Goal: Task Accomplishment & Management: Use online tool/utility

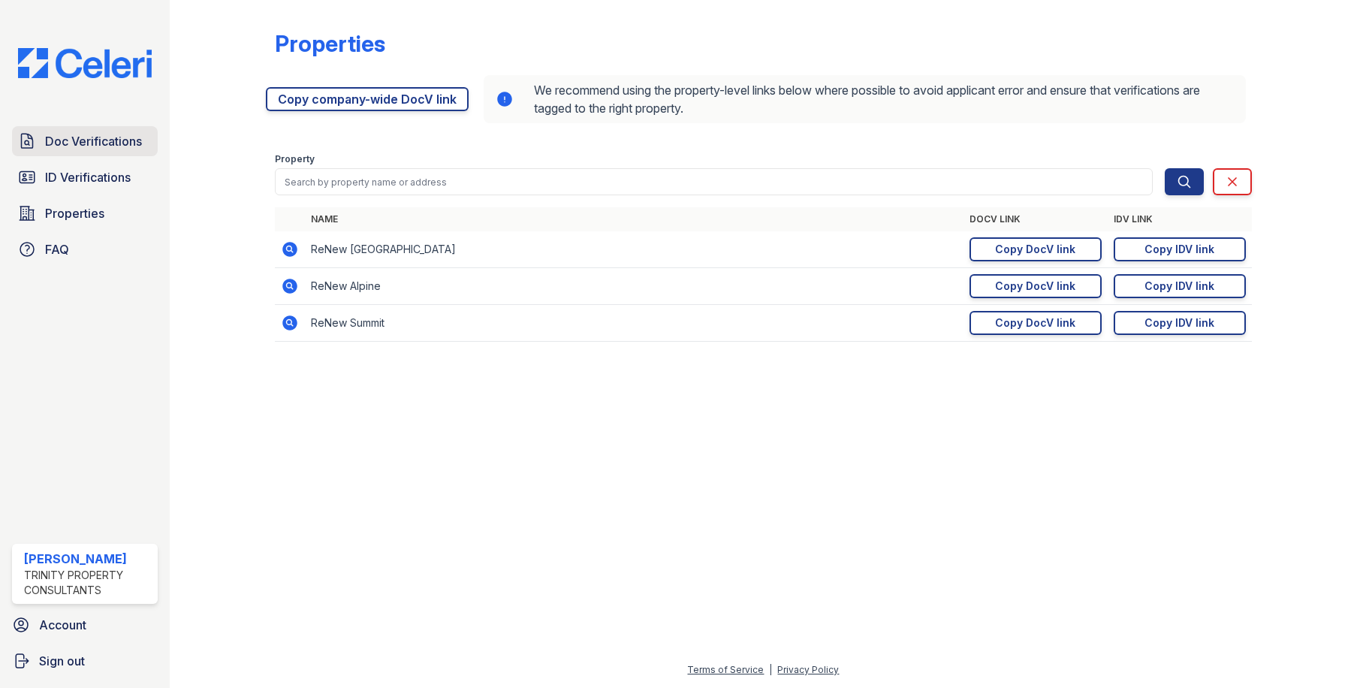
click at [77, 145] on span "Doc Verifications" at bounding box center [93, 141] width 97 height 18
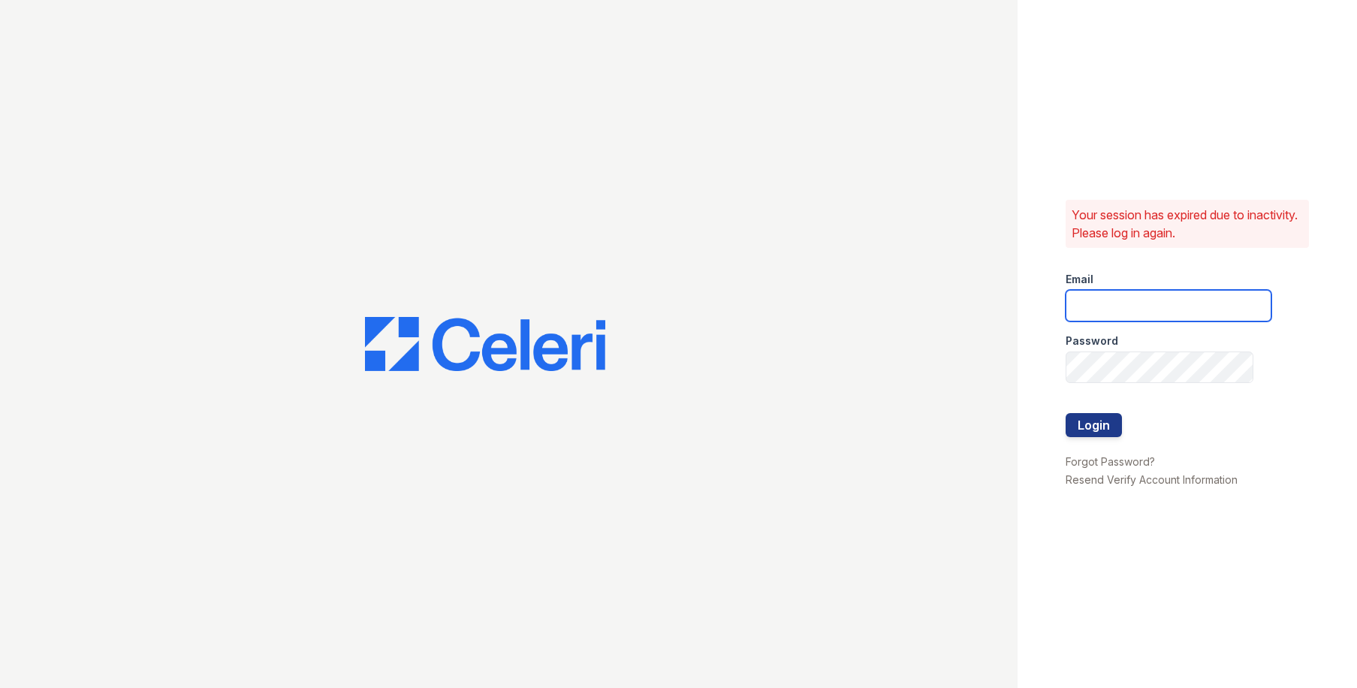
drag, startPoint x: 1136, startPoint y: 303, endPoint x: 1136, endPoint y: 314, distance: 11.3
click at [1136, 303] on input "email" at bounding box center [1168, 306] width 206 height 32
type input "owilliams@trinity-pm.com"
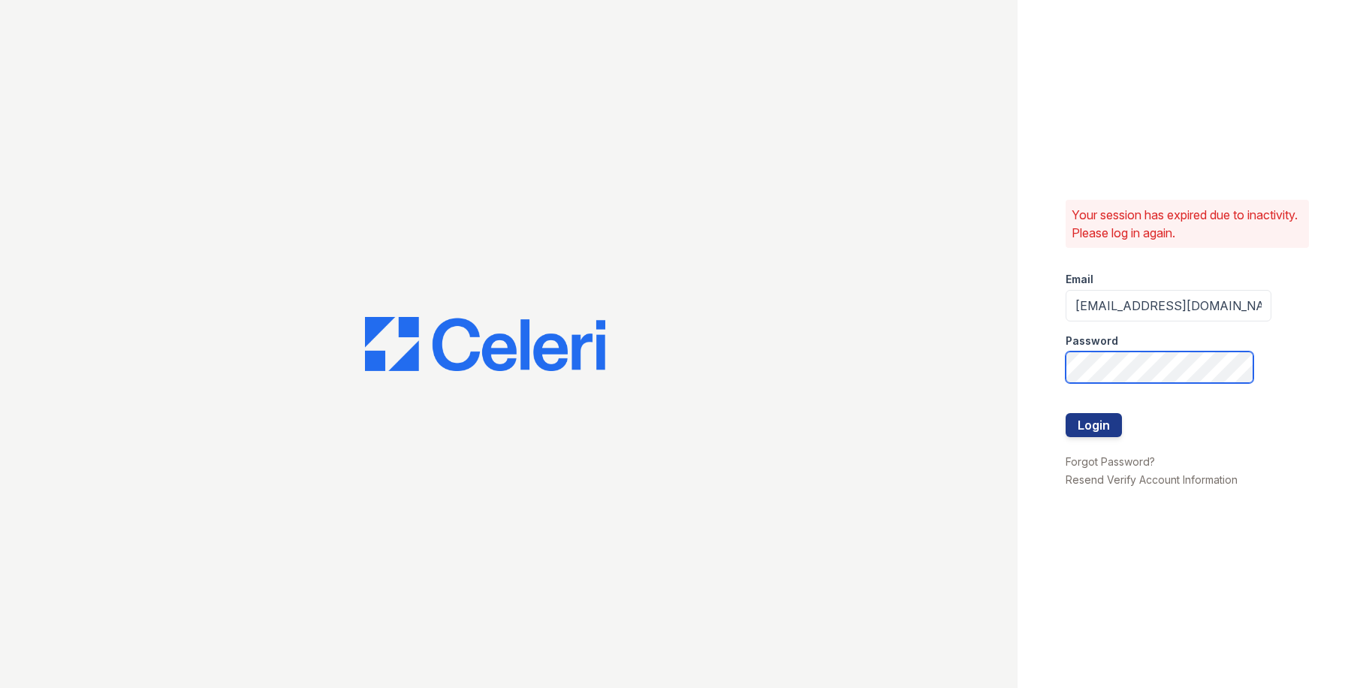
click at [1065, 413] on button "Login" at bounding box center [1093, 425] width 56 height 24
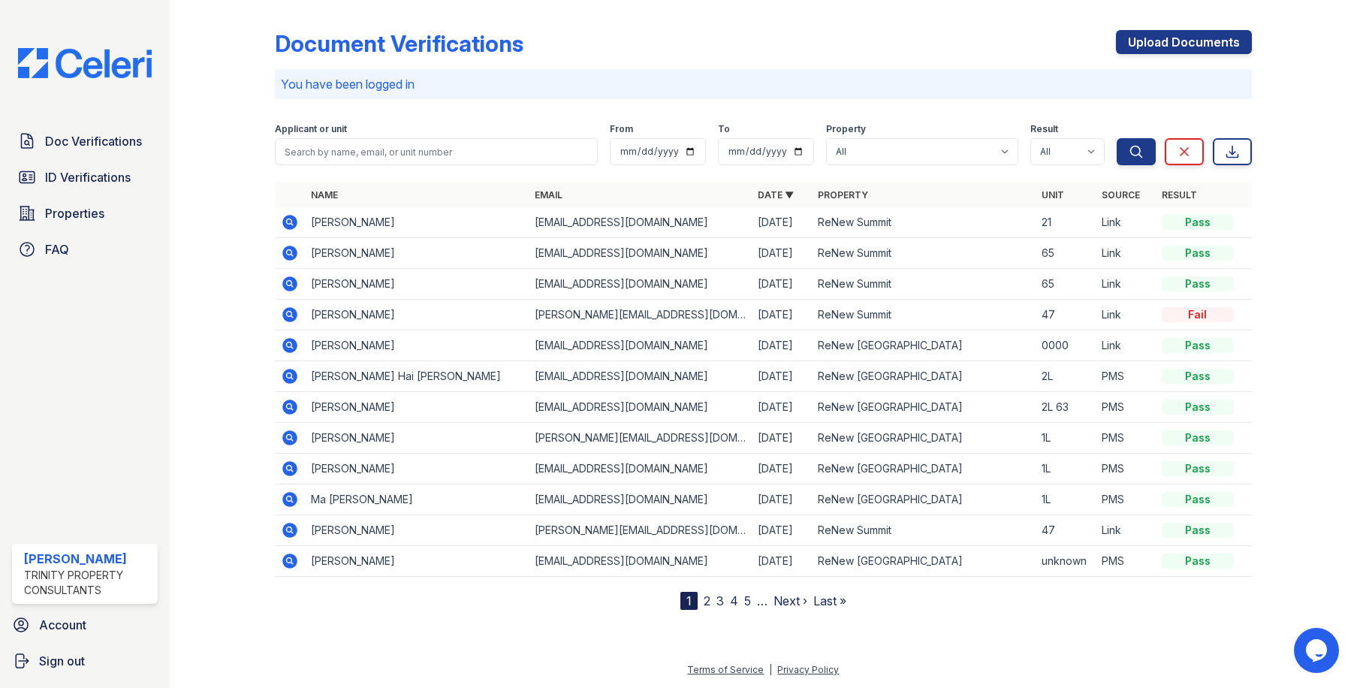
click at [722, 39] on div "Document Verifications Upload Documents" at bounding box center [763, 49] width 976 height 39
click at [247, 161] on div at bounding box center [234, 308] width 81 height 604
click at [74, 173] on span "ID Verifications" at bounding box center [88, 177] width 86 height 18
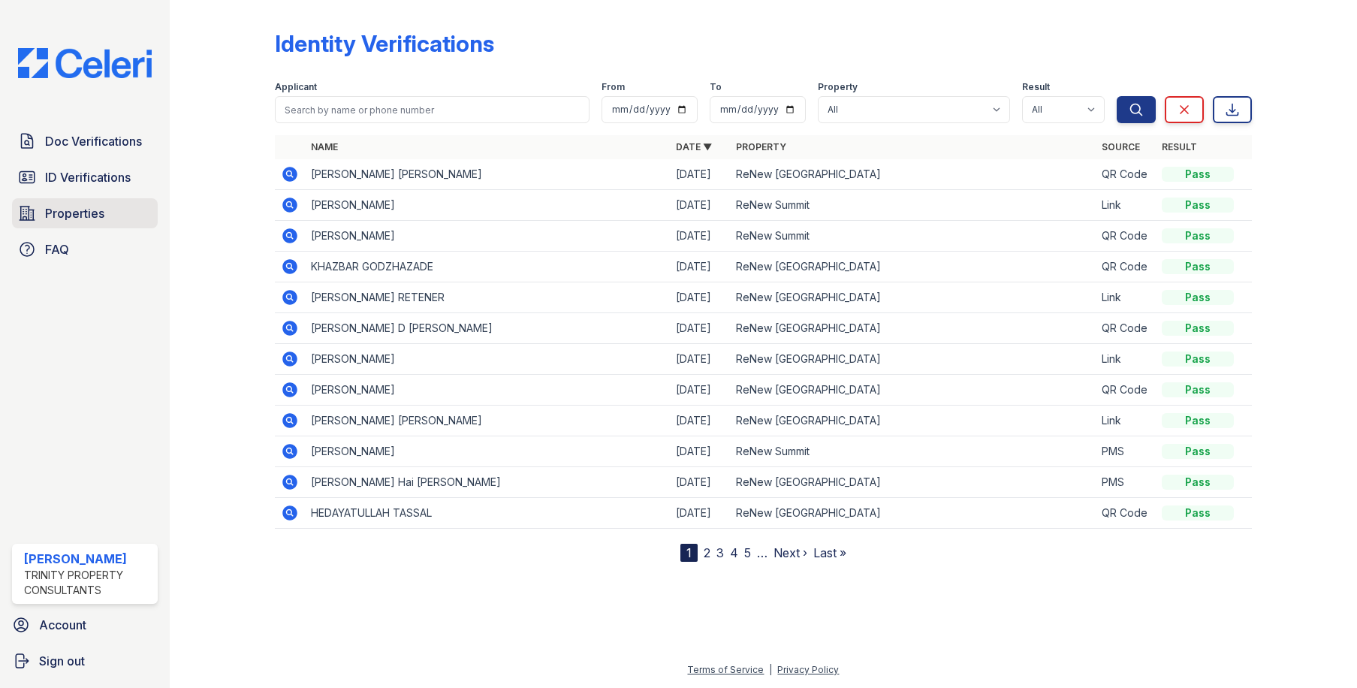
click at [74, 203] on link "Properties" at bounding box center [85, 213] width 146 height 30
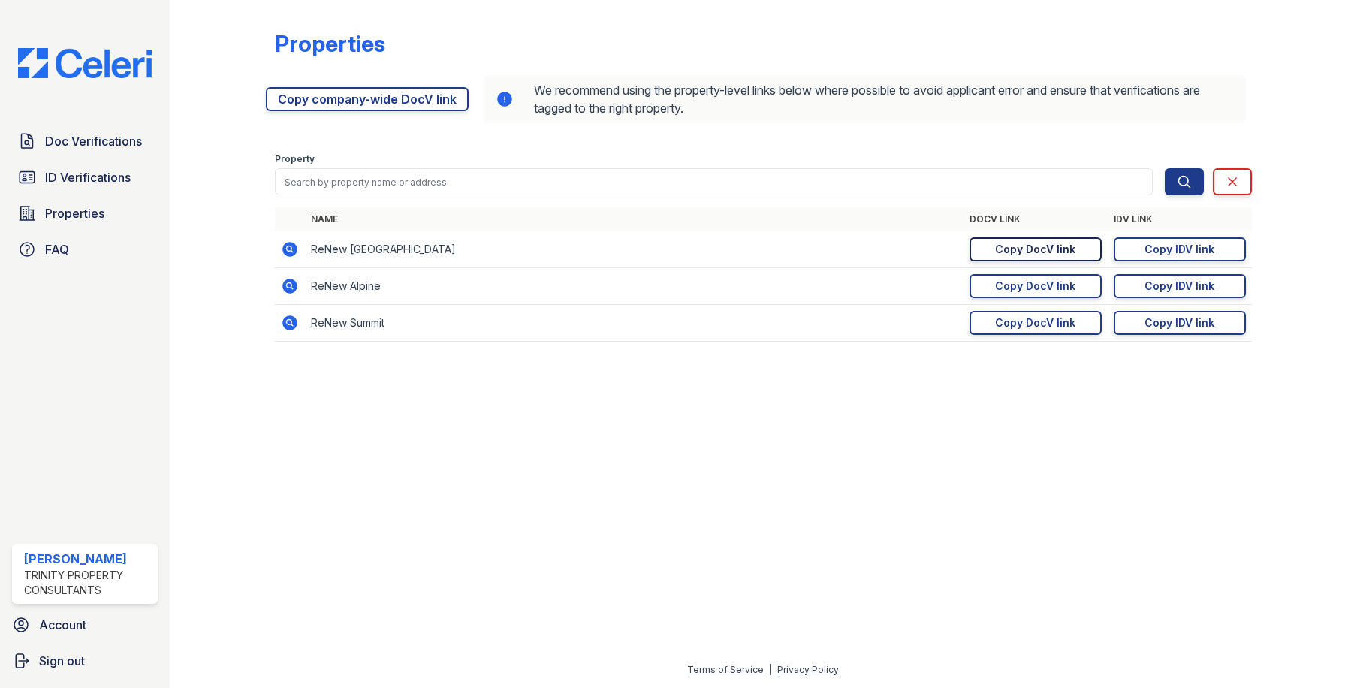
click at [1034, 246] on div "Copy DocV link" at bounding box center [1035, 249] width 80 height 15
click at [92, 176] on span "ID Verifications" at bounding box center [88, 177] width 86 height 18
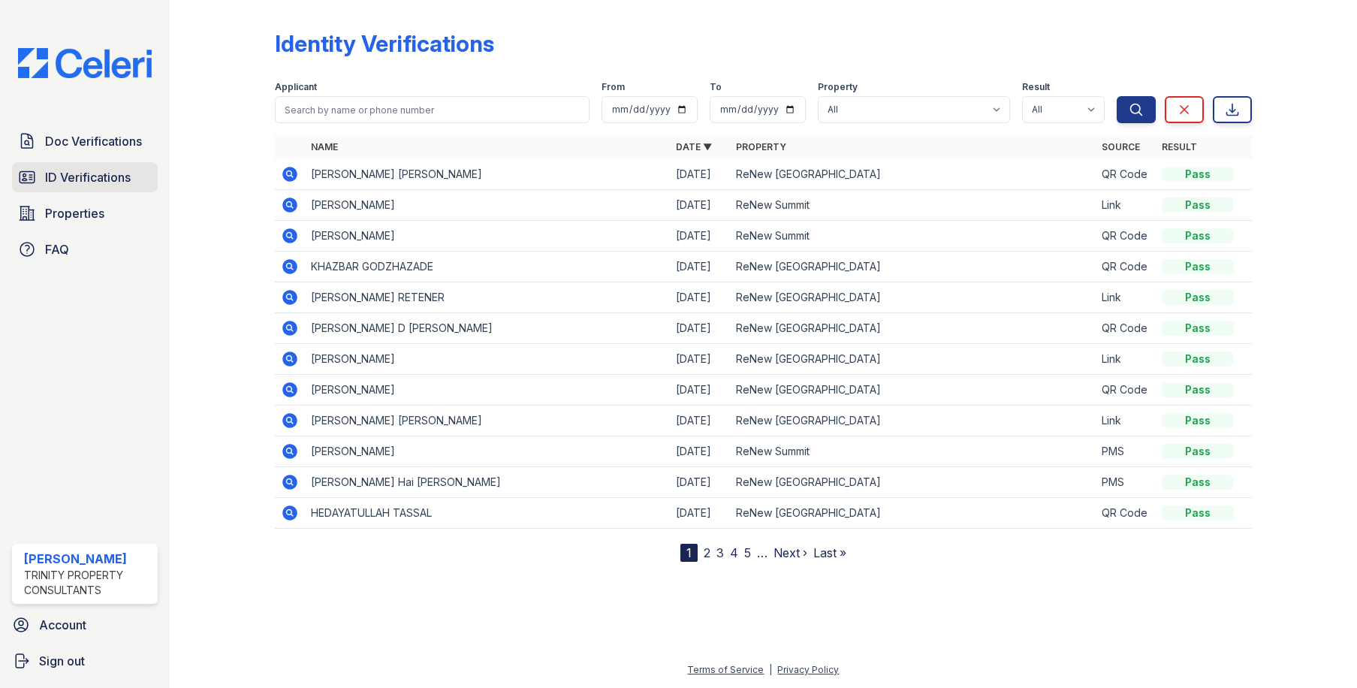
click at [105, 174] on span "ID Verifications" at bounding box center [88, 177] width 86 height 18
click at [703, 552] on link "2" at bounding box center [706, 552] width 7 height 15
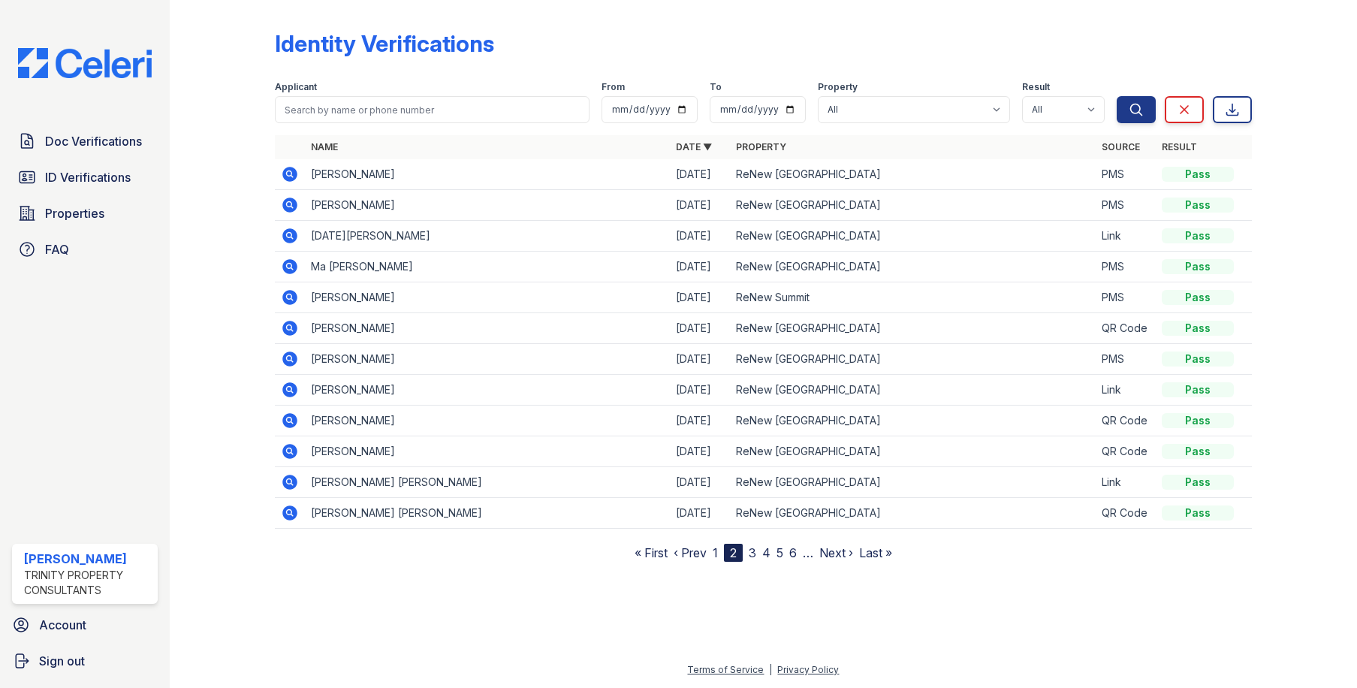
click at [562, 592] on div at bounding box center [763, 623] width 1139 height 75
